Goal: Task Accomplishment & Management: Manage account settings

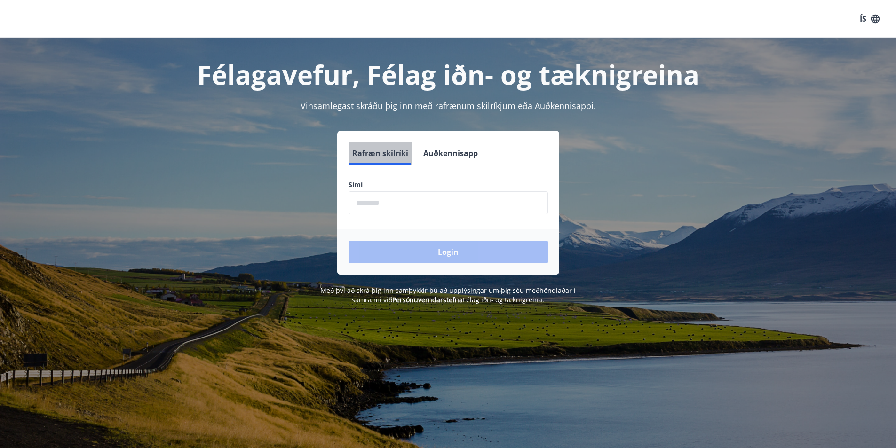
click at [374, 151] on button "Rafræn skilríki" at bounding box center [381, 153] width 64 height 23
click at [387, 202] on input "phone" at bounding box center [448, 202] width 199 height 23
type input "********"
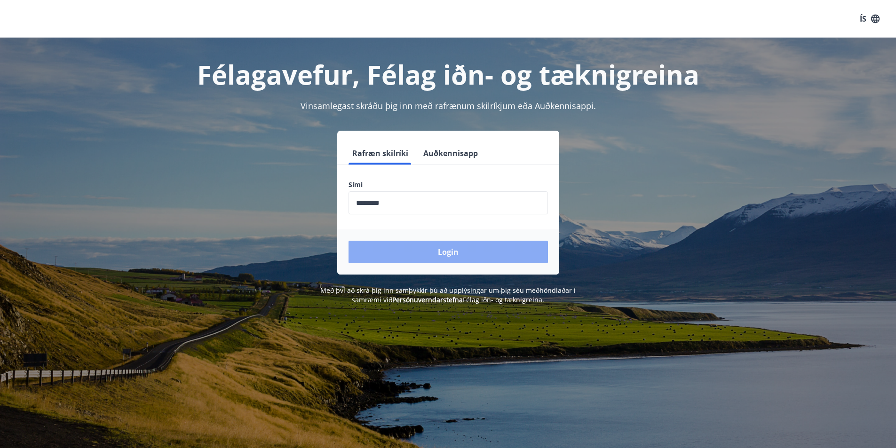
click at [443, 249] on button "Login" at bounding box center [448, 252] width 199 height 23
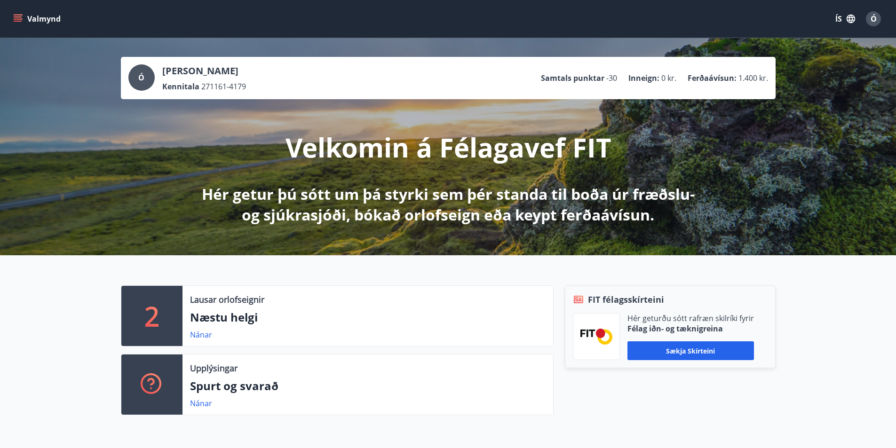
click at [35, 15] on button "Valmynd" at bounding box center [37, 18] width 53 height 17
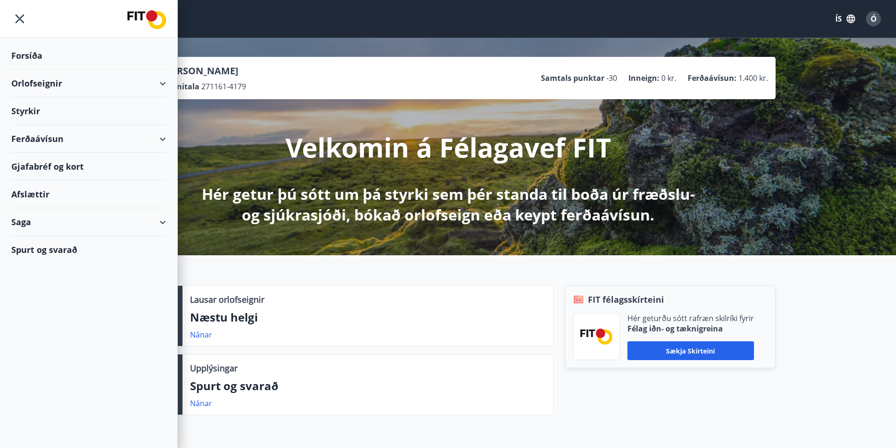
click at [28, 135] on div "Ferðaávísun" at bounding box center [88, 139] width 155 height 28
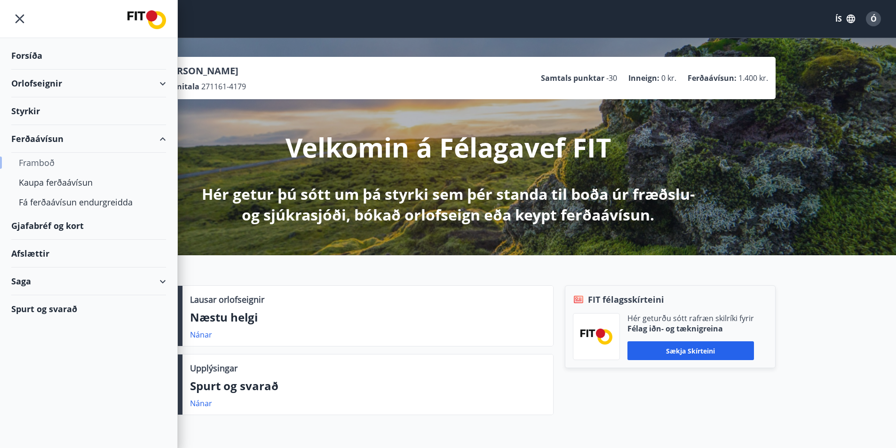
click at [32, 158] on div "Framboð" at bounding box center [89, 163] width 140 height 20
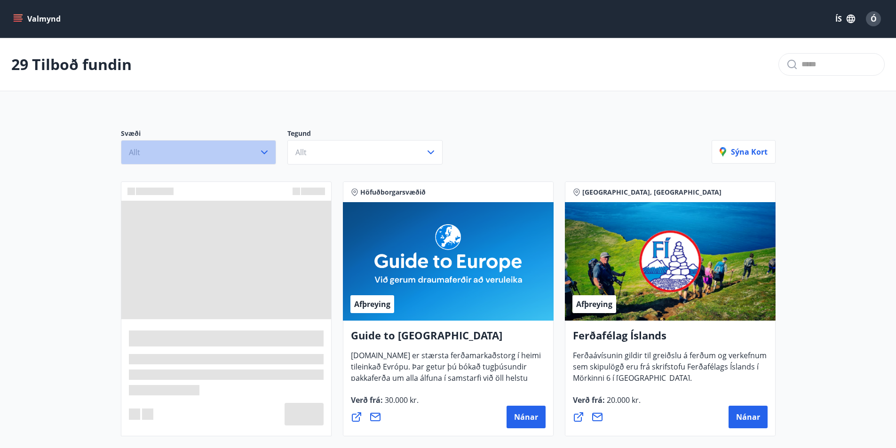
click at [262, 149] on icon "button" at bounding box center [264, 152] width 11 height 11
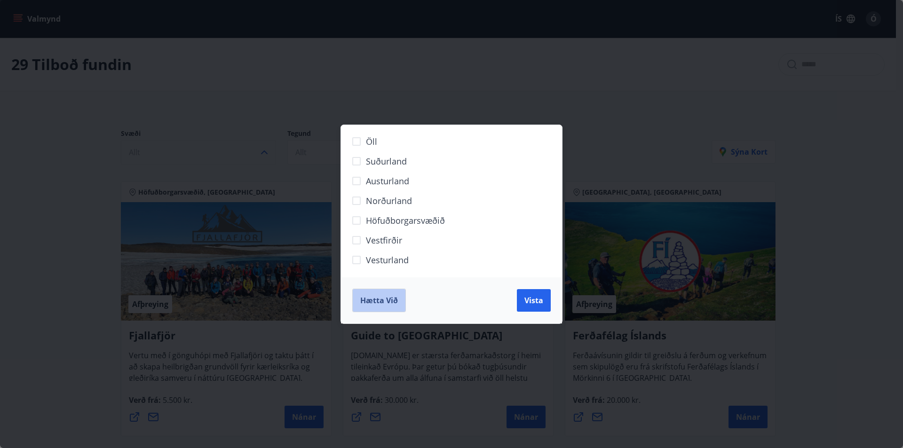
click at [361, 296] on span "Hætta við" at bounding box center [379, 300] width 38 height 10
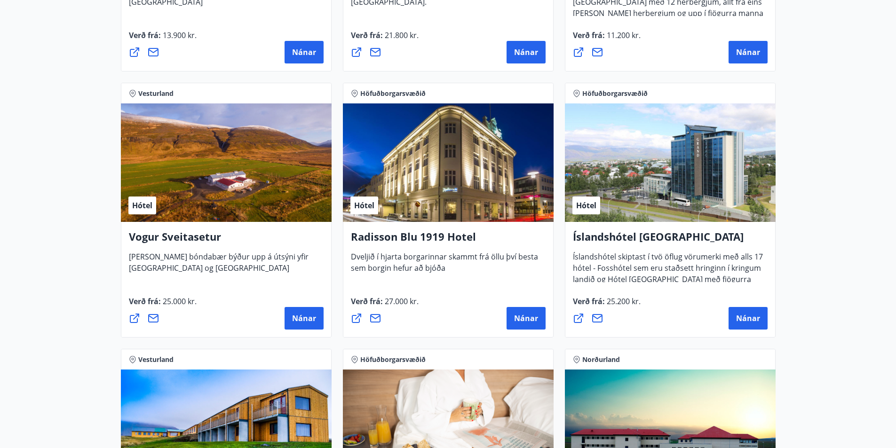
scroll to position [1929, 0]
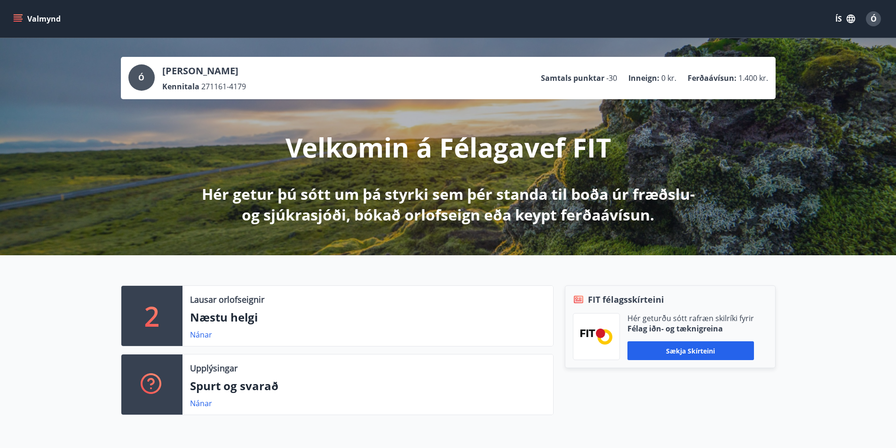
click at [16, 16] on icon "menu" at bounding box center [17, 18] width 9 height 9
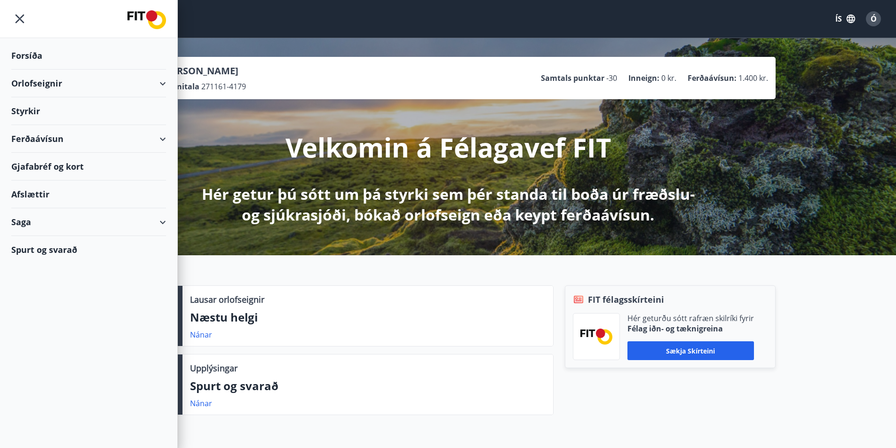
click at [35, 164] on div "Gjafabréf og kort" at bounding box center [88, 167] width 155 height 28
click at [27, 164] on div "Gjafabréf og kort" at bounding box center [88, 167] width 155 height 28
click at [163, 138] on div "Ferðaávísun" at bounding box center [88, 139] width 155 height 28
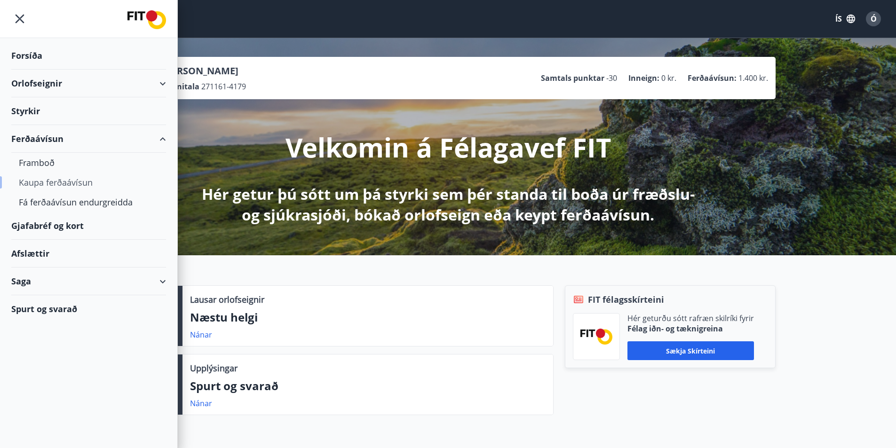
click at [56, 182] on div "Kaupa ferðaávísun" at bounding box center [89, 183] width 140 height 20
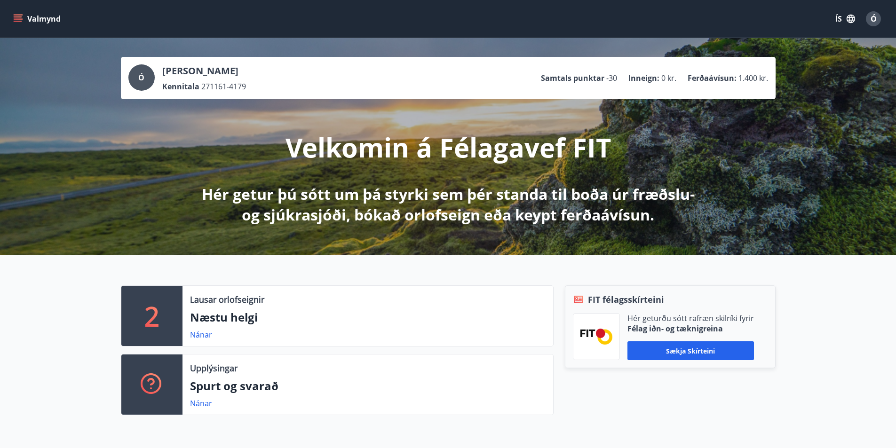
click at [41, 15] on button "Valmynd" at bounding box center [37, 18] width 53 height 17
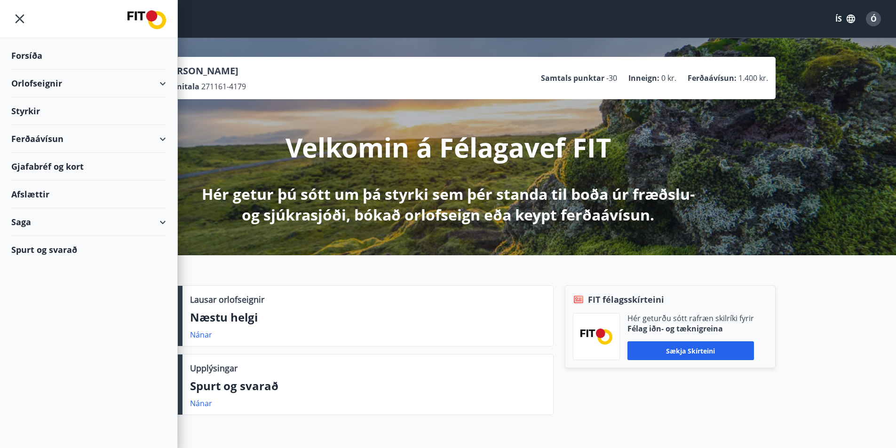
click at [21, 135] on div "Ferðaávísun" at bounding box center [88, 139] width 155 height 28
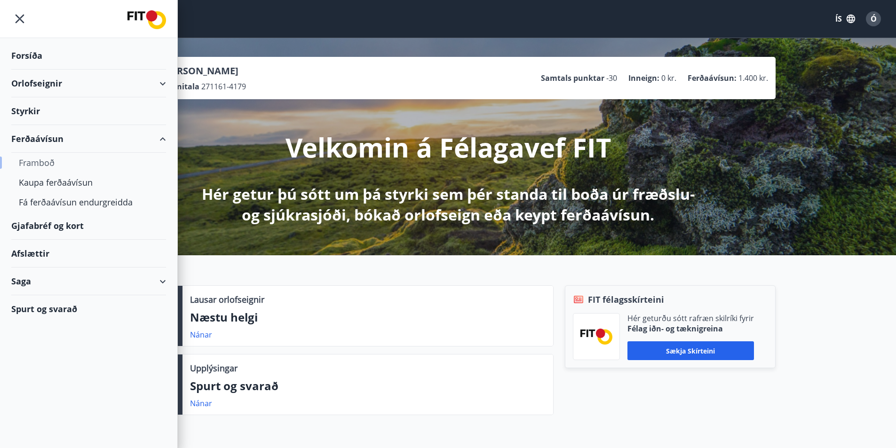
click at [43, 159] on div "Framboð" at bounding box center [89, 163] width 140 height 20
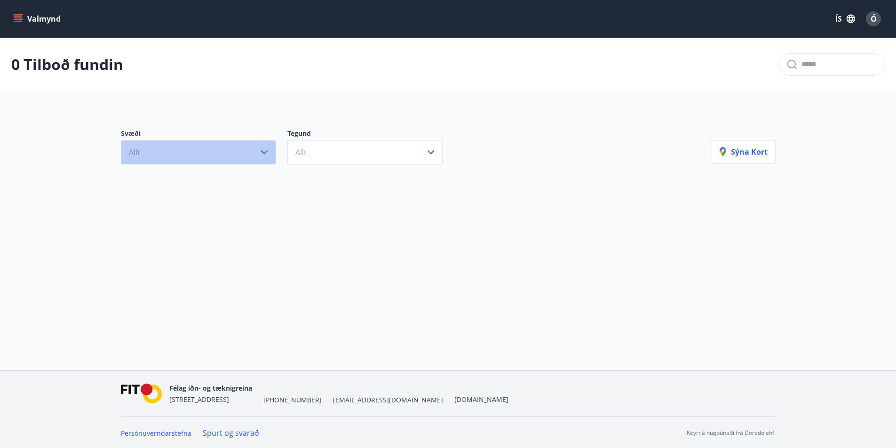
click at [264, 150] on icon "button" at bounding box center [264, 152] width 11 height 11
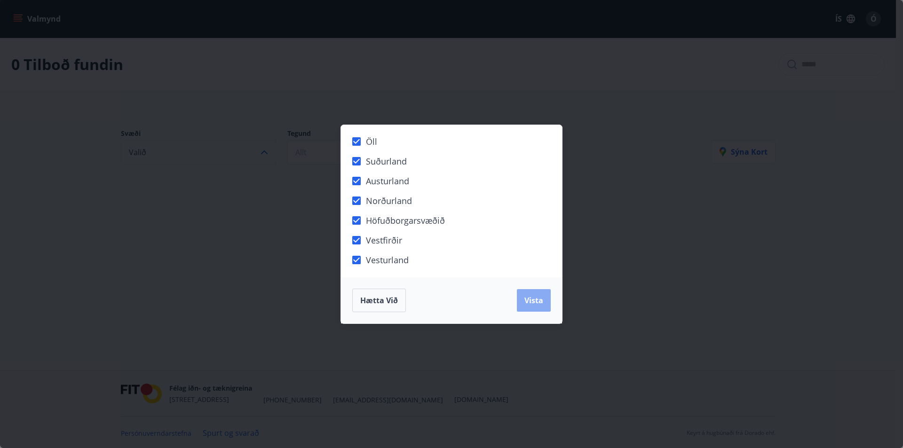
click at [532, 296] on span "Vista" at bounding box center [534, 300] width 19 height 10
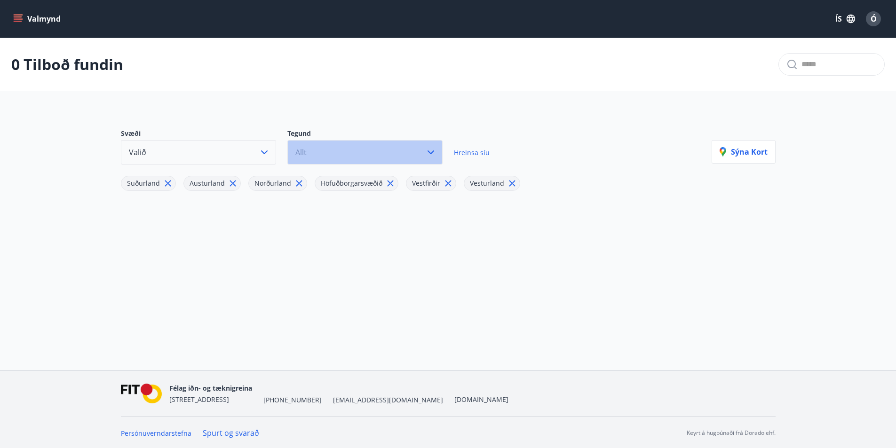
click at [431, 149] on icon "button" at bounding box center [430, 152] width 11 height 11
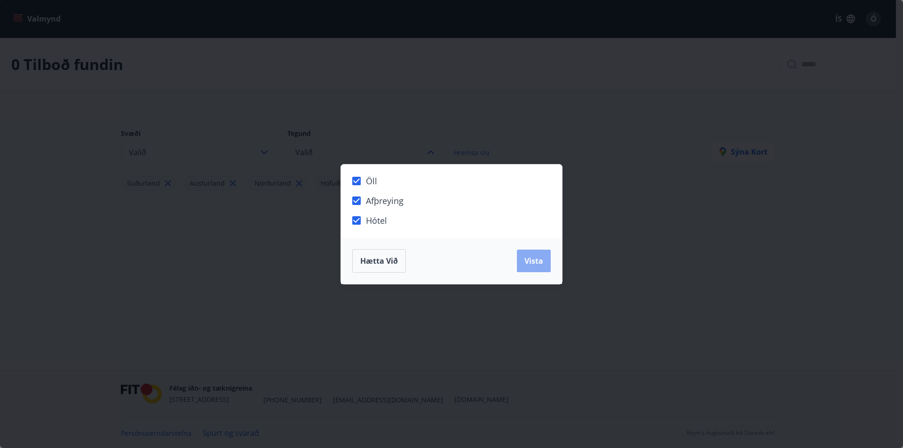
click at [530, 257] on span "Vista" at bounding box center [534, 261] width 19 height 10
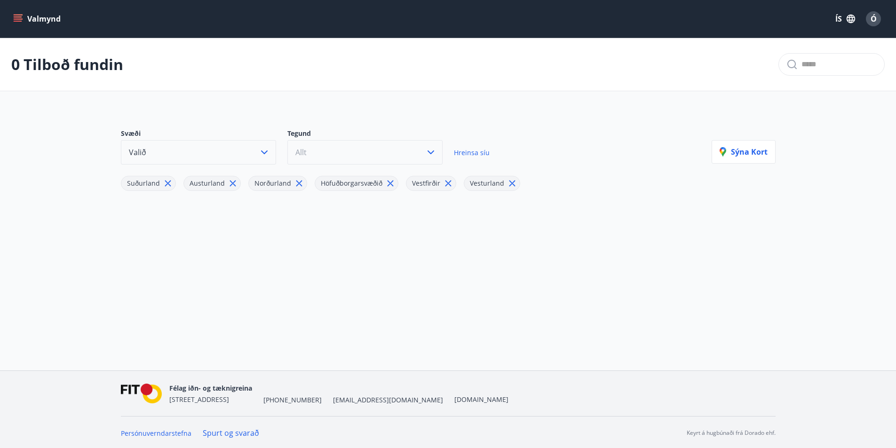
click at [875, 16] on span "Ó" at bounding box center [874, 19] width 6 height 10
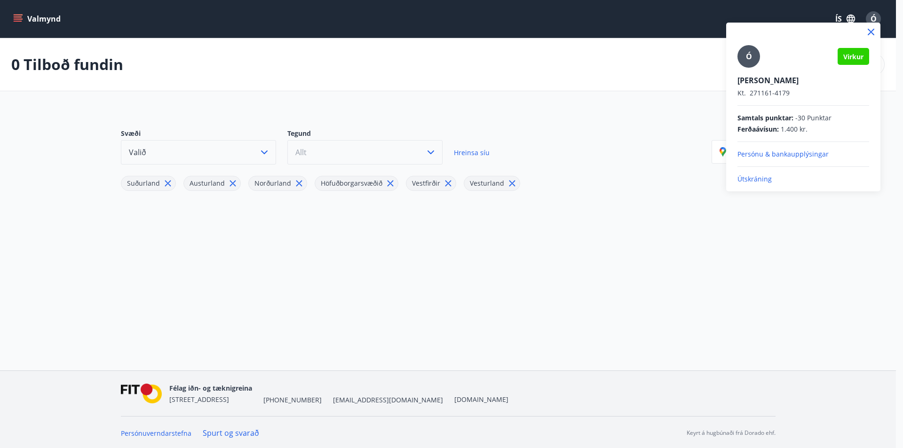
click at [754, 179] on p "Útskráning" at bounding box center [804, 179] width 132 height 9
click at [869, 31] on icon at bounding box center [871, 31] width 11 height 11
